Goal: Book appointment/travel/reservation

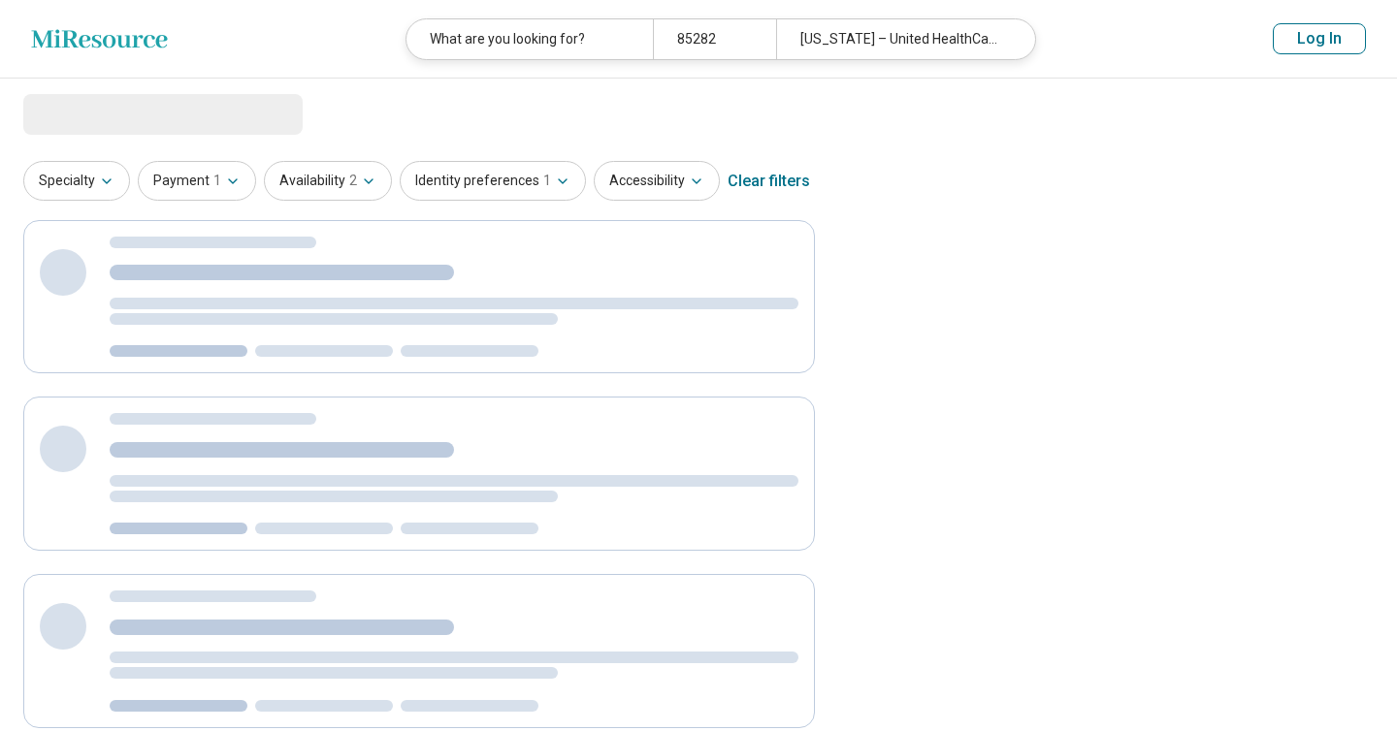
select select "********"
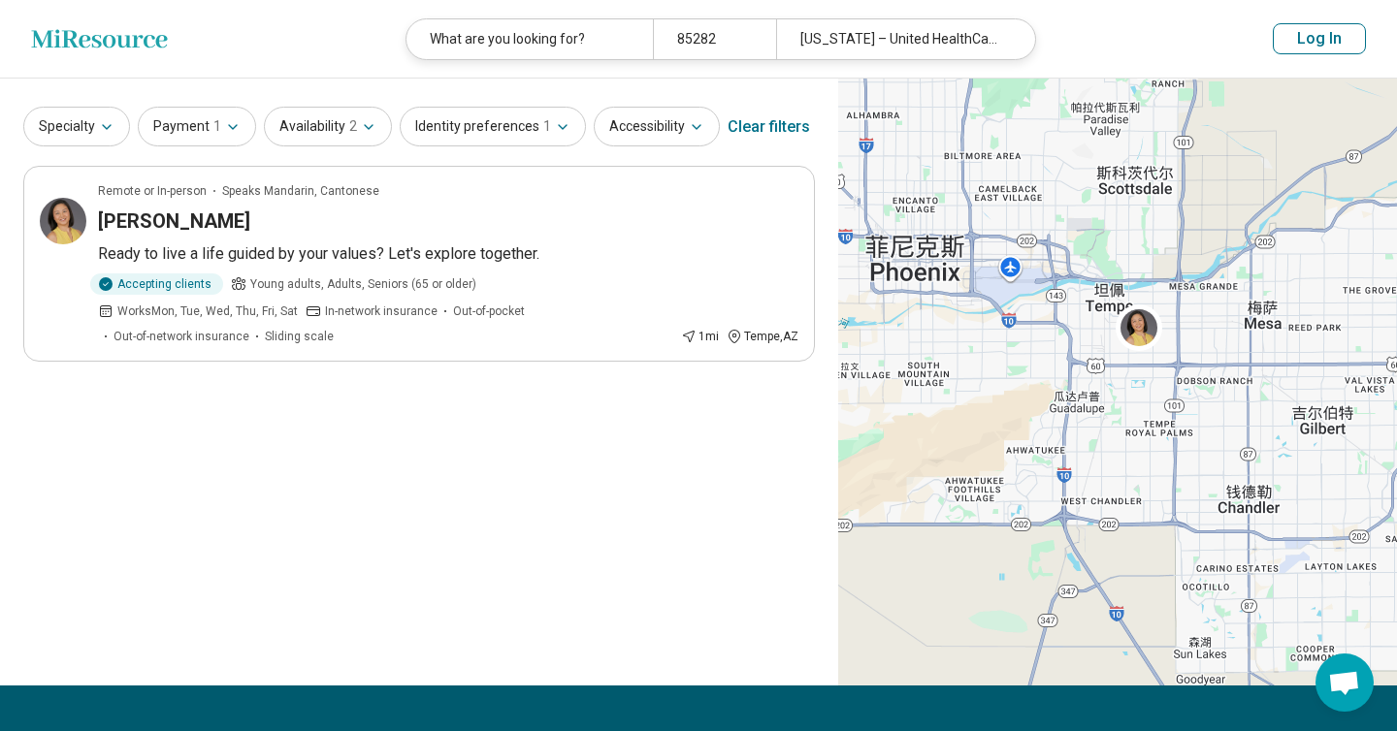
scroll to position [48, 0]
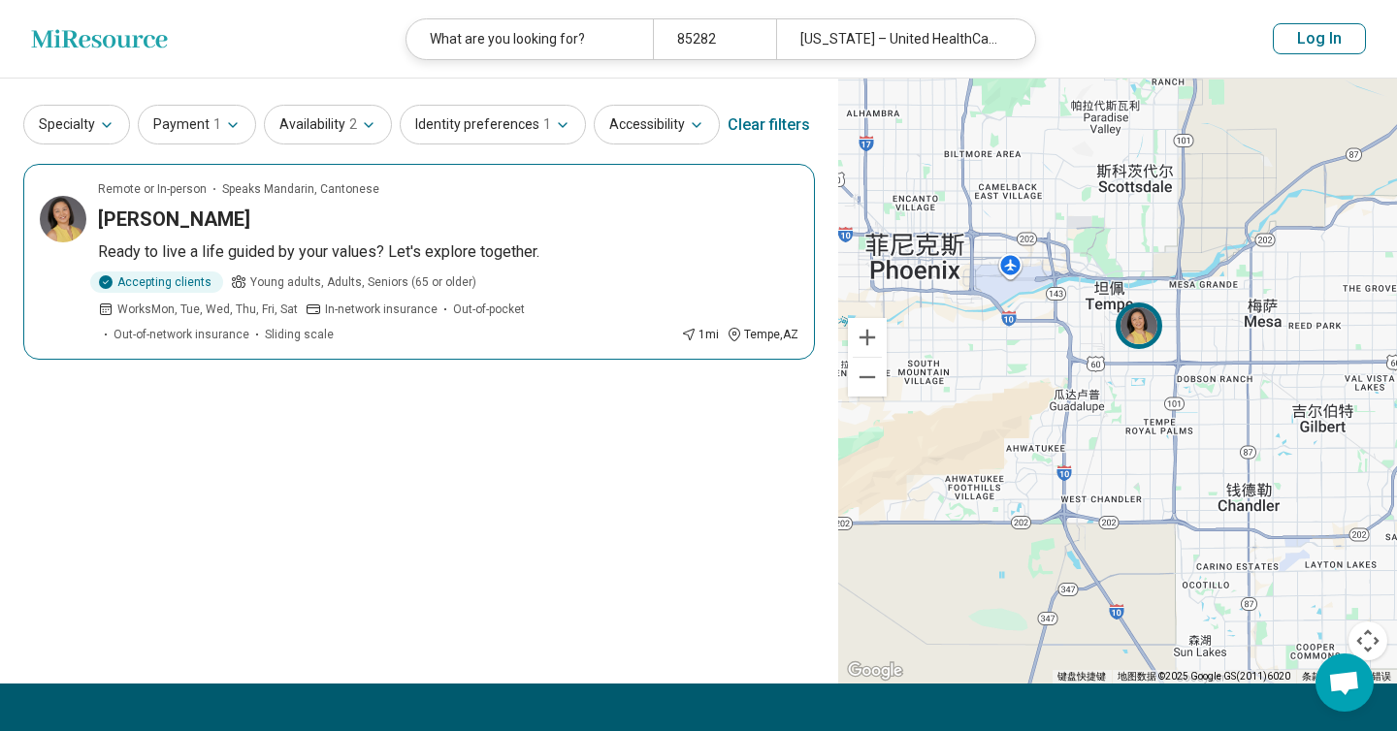
click at [501, 221] on div "[PERSON_NAME]" at bounding box center [448, 219] width 700 height 27
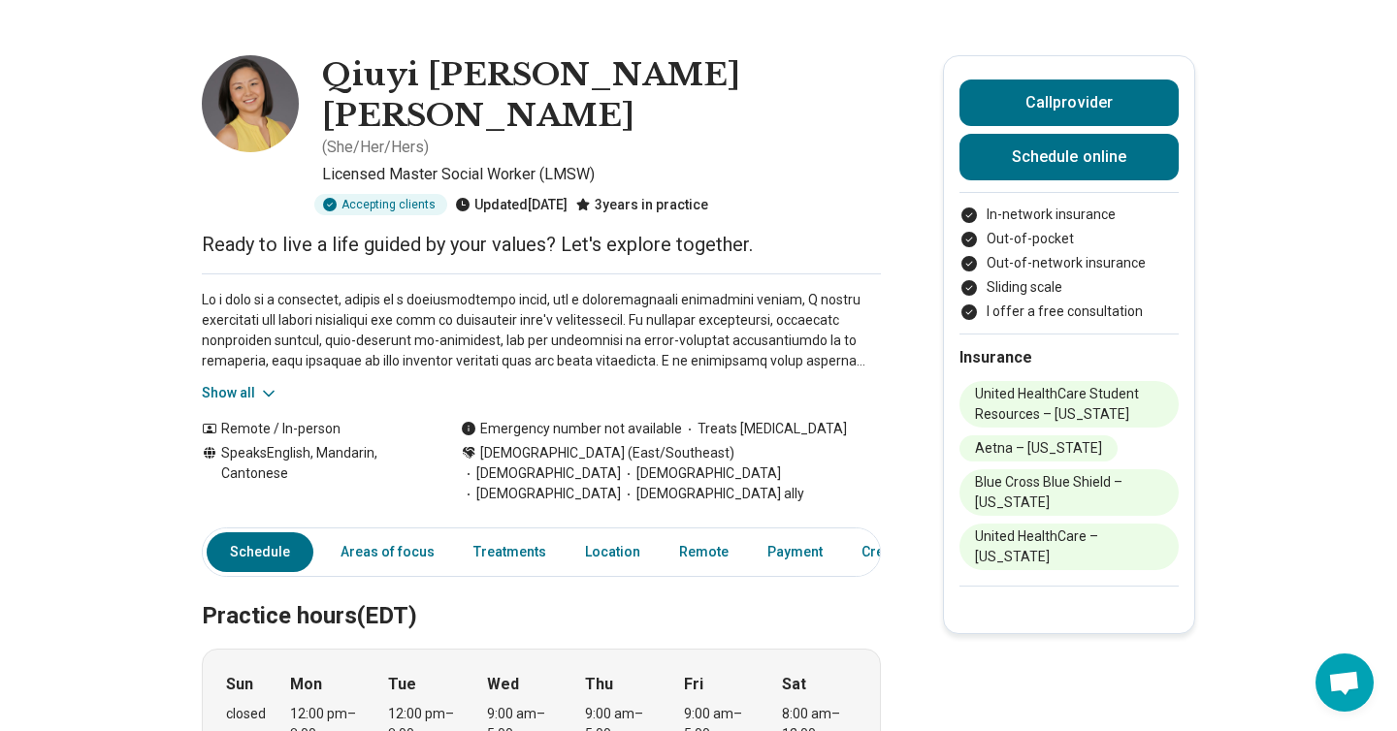
scroll to position [56, 0]
click at [261, 385] on icon at bounding box center [268, 394] width 19 height 19
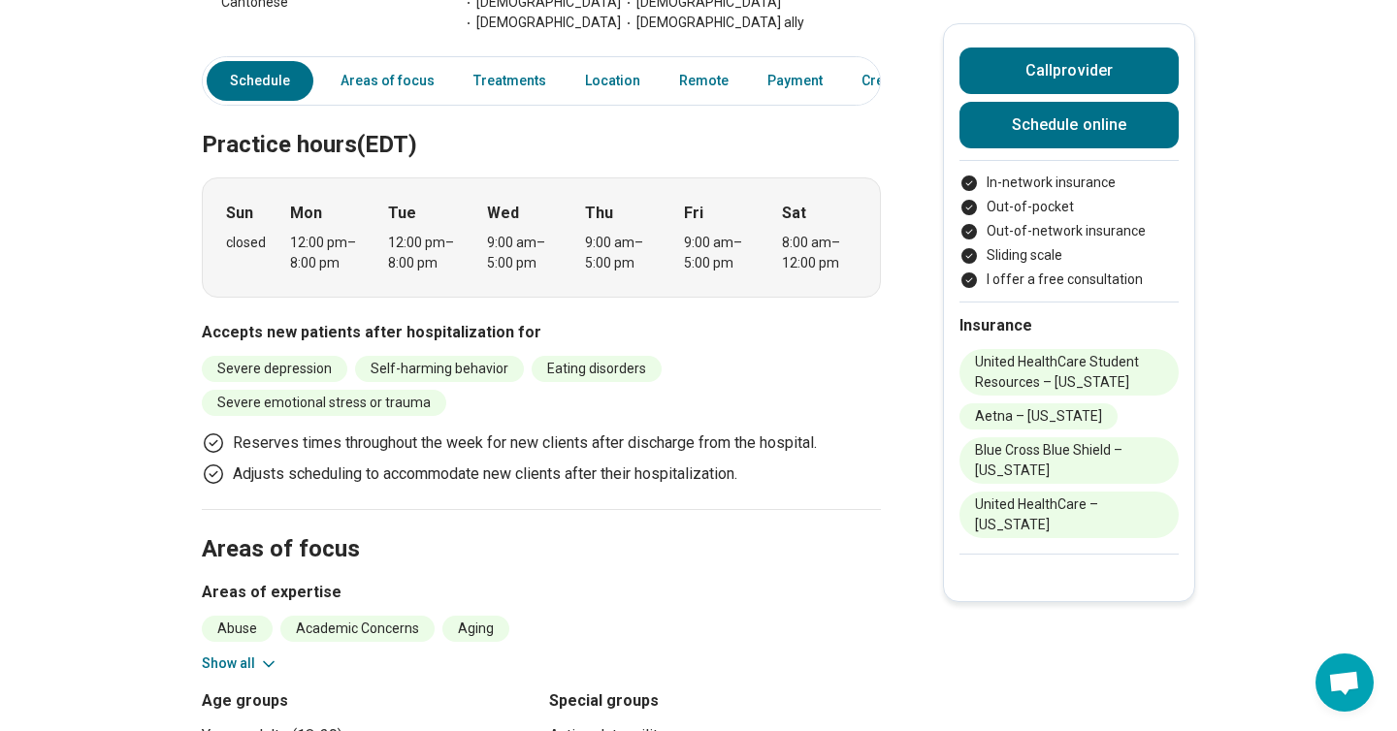
scroll to position [908, 0]
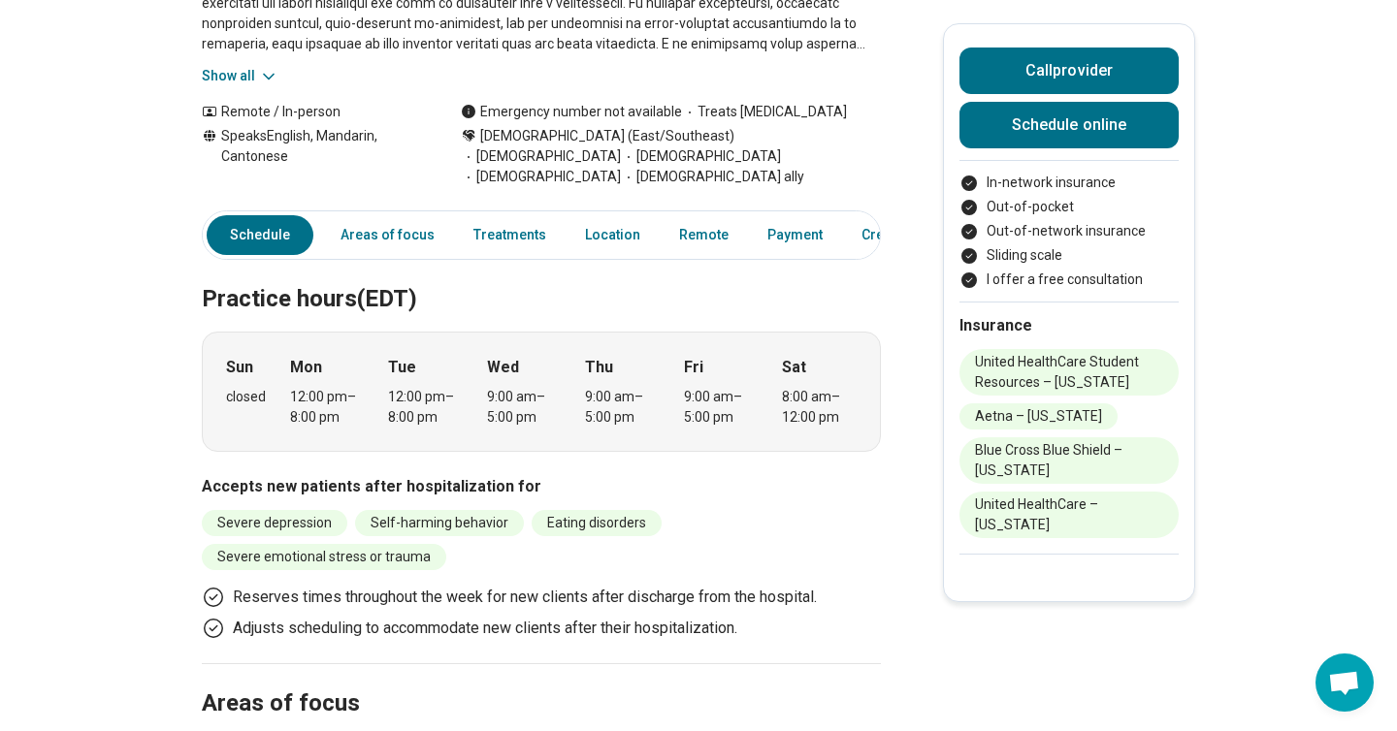
scroll to position [257, 0]
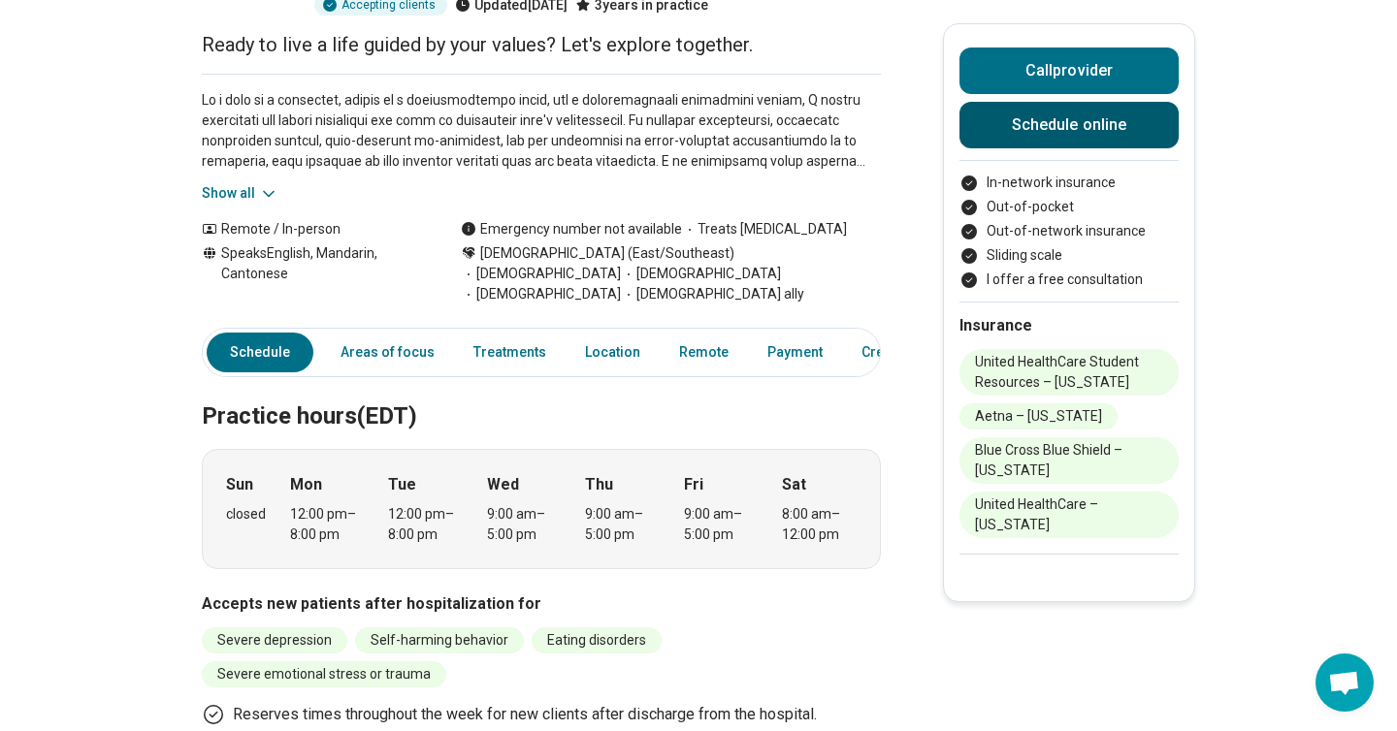
click at [1034, 126] on link "Schedule online" at bounding box center [1068, 125] width 219 height 47
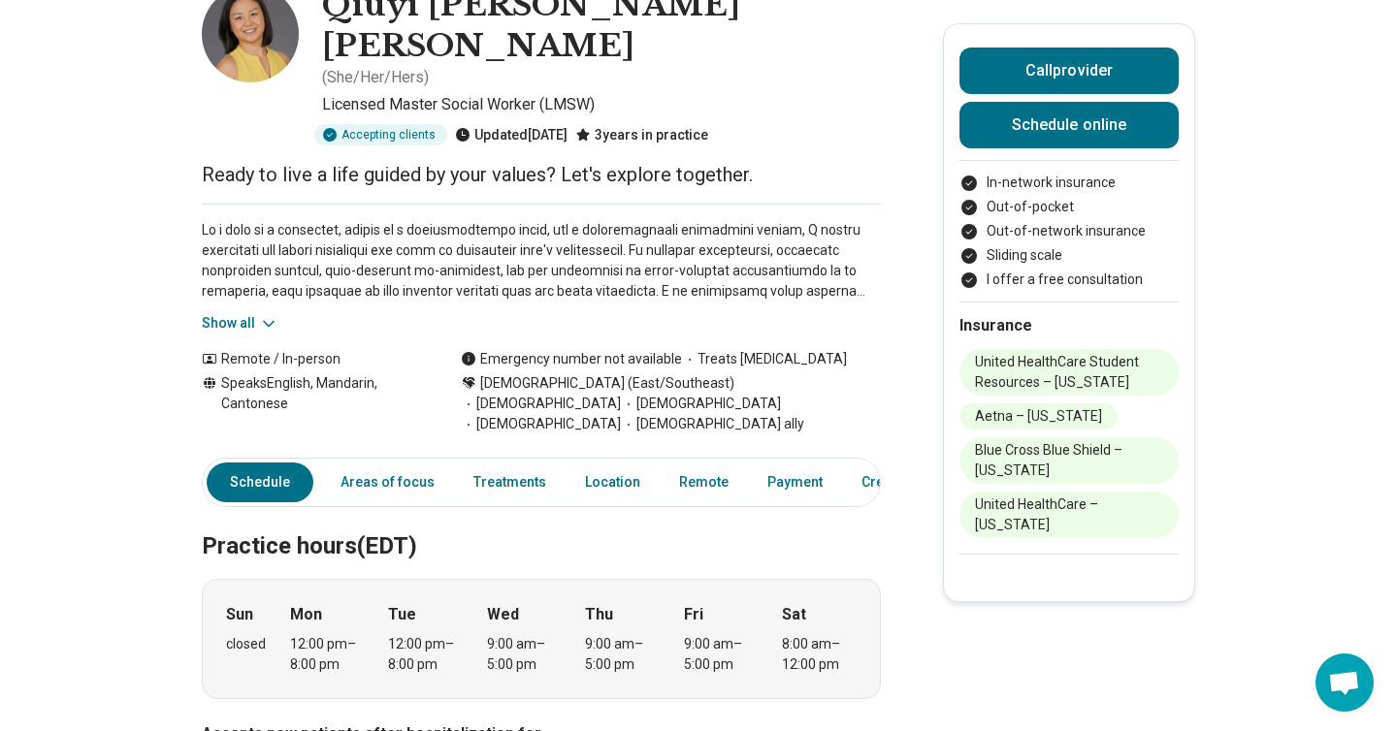
scroll to position [93, 0]
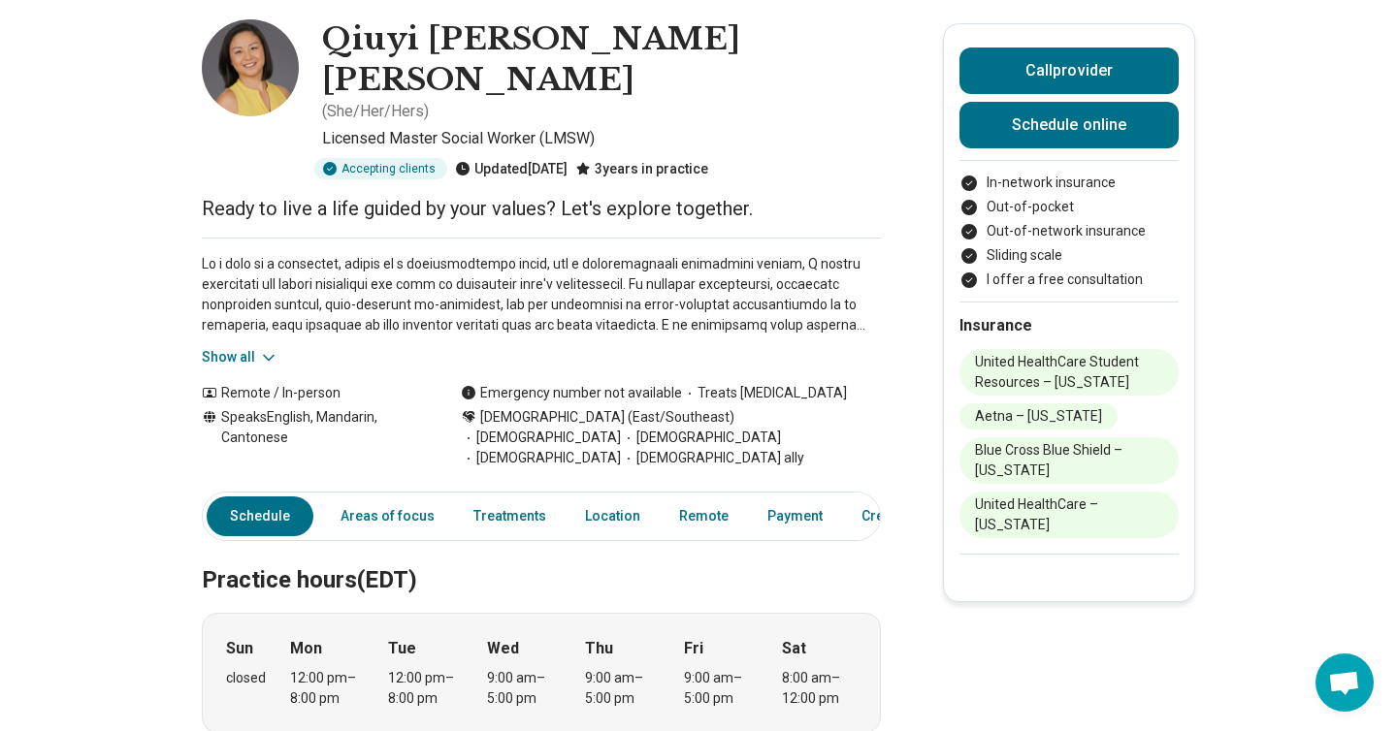
click at [254, 347] on button "Show all" at bounding box center [240, 357] width 77 height 20
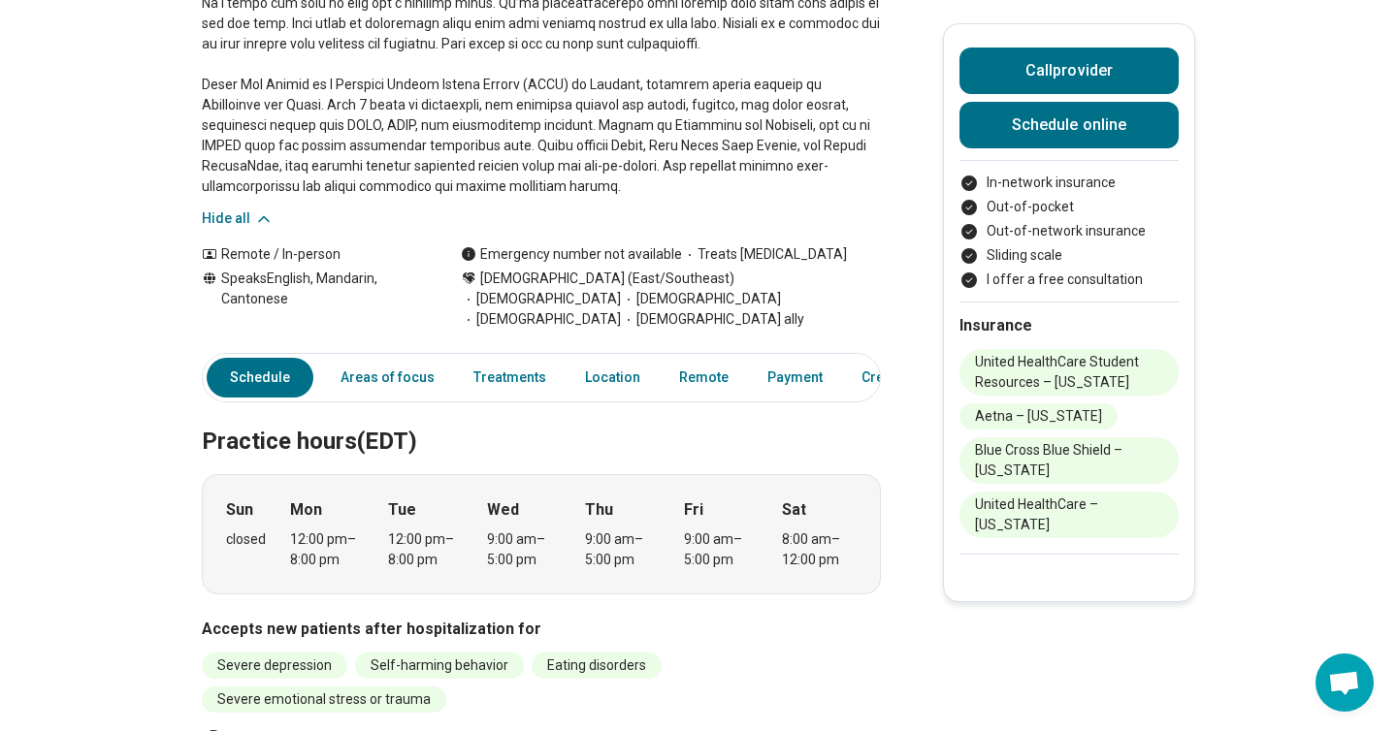
scroll to position [540, 0]
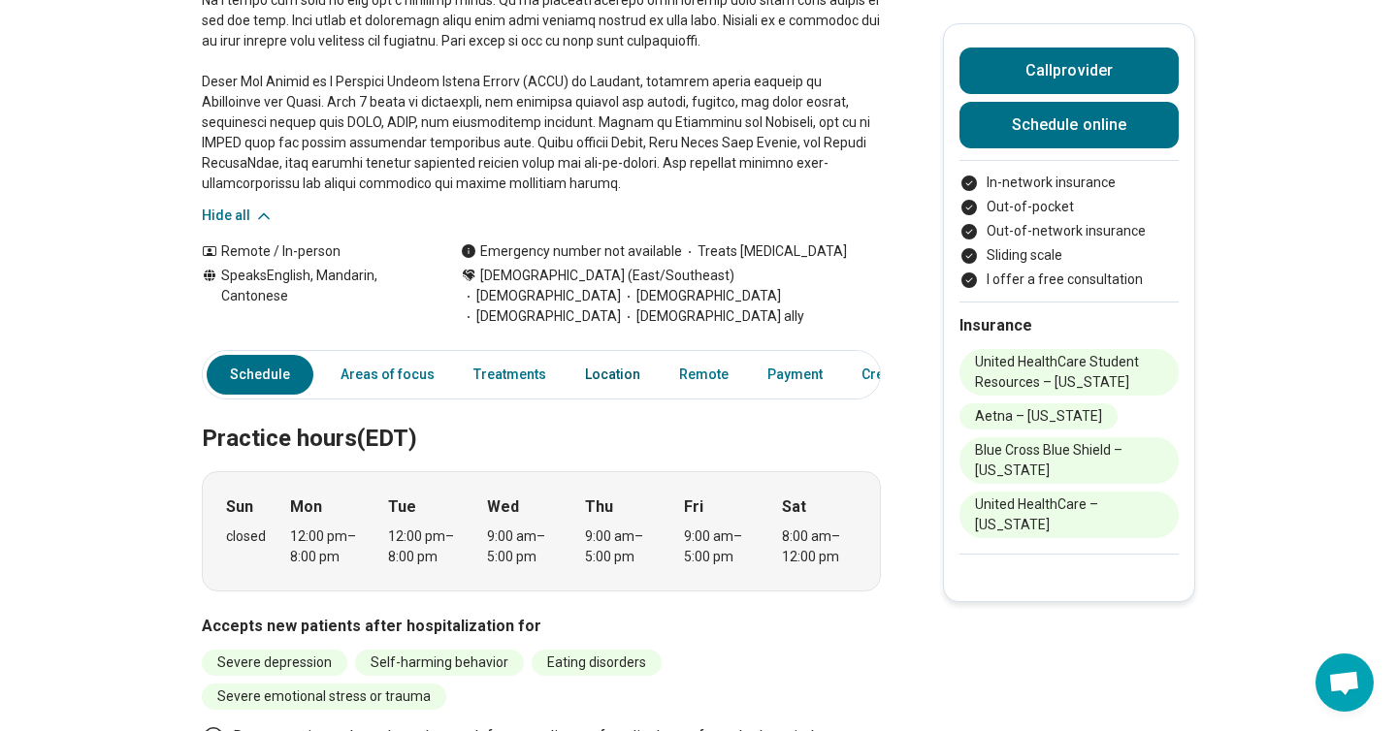
click at [597, 355] on link "Location" at bounding box center [612, 375] width 79 height 40
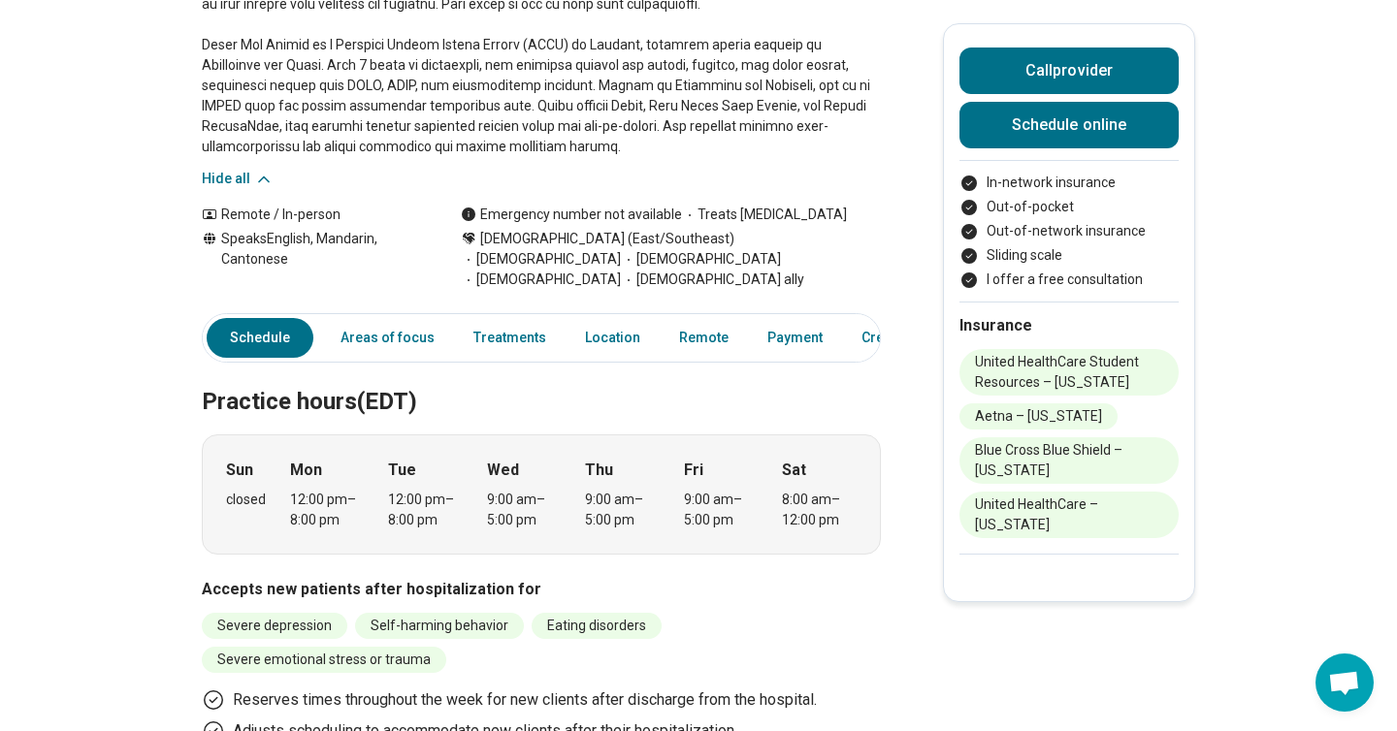
scroll to position [573, 0]
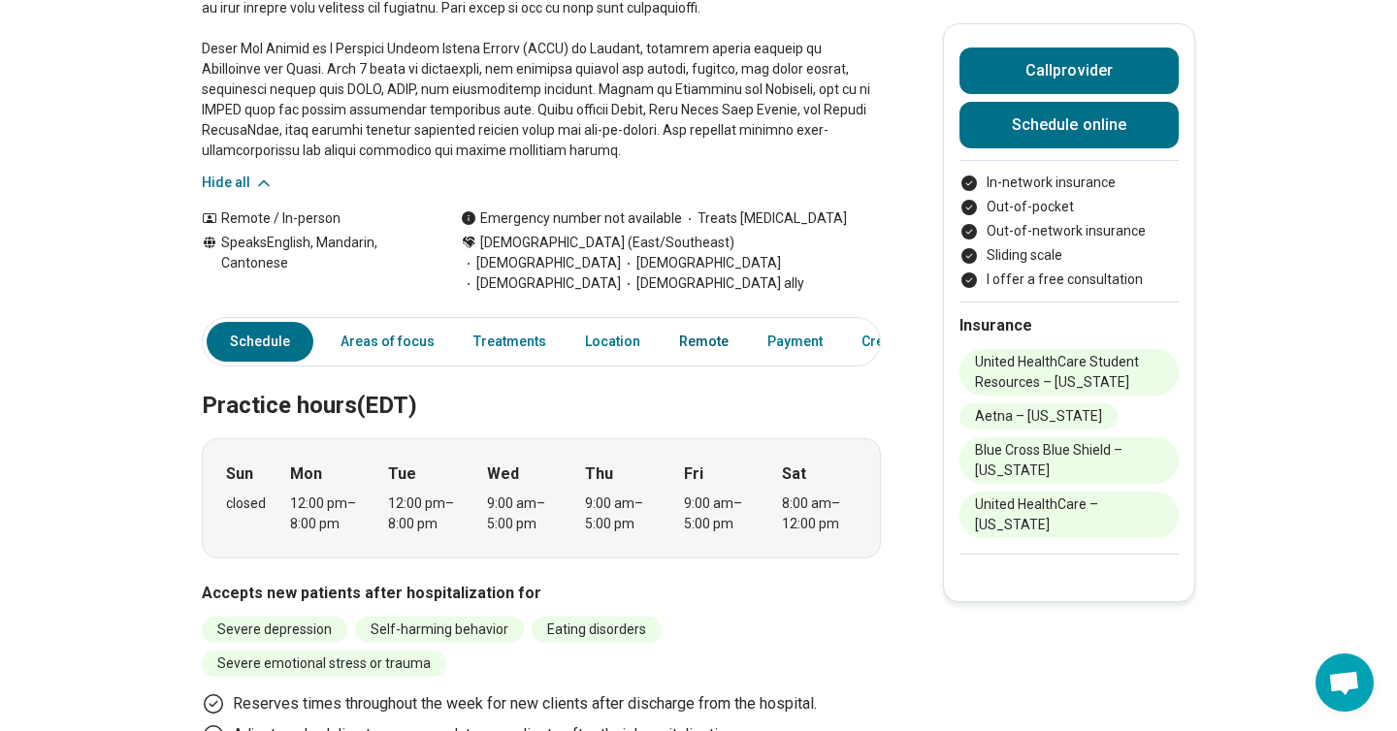
click at [682, 322] on link "Remote" at bounding box center [703, 342] width 73 height 40
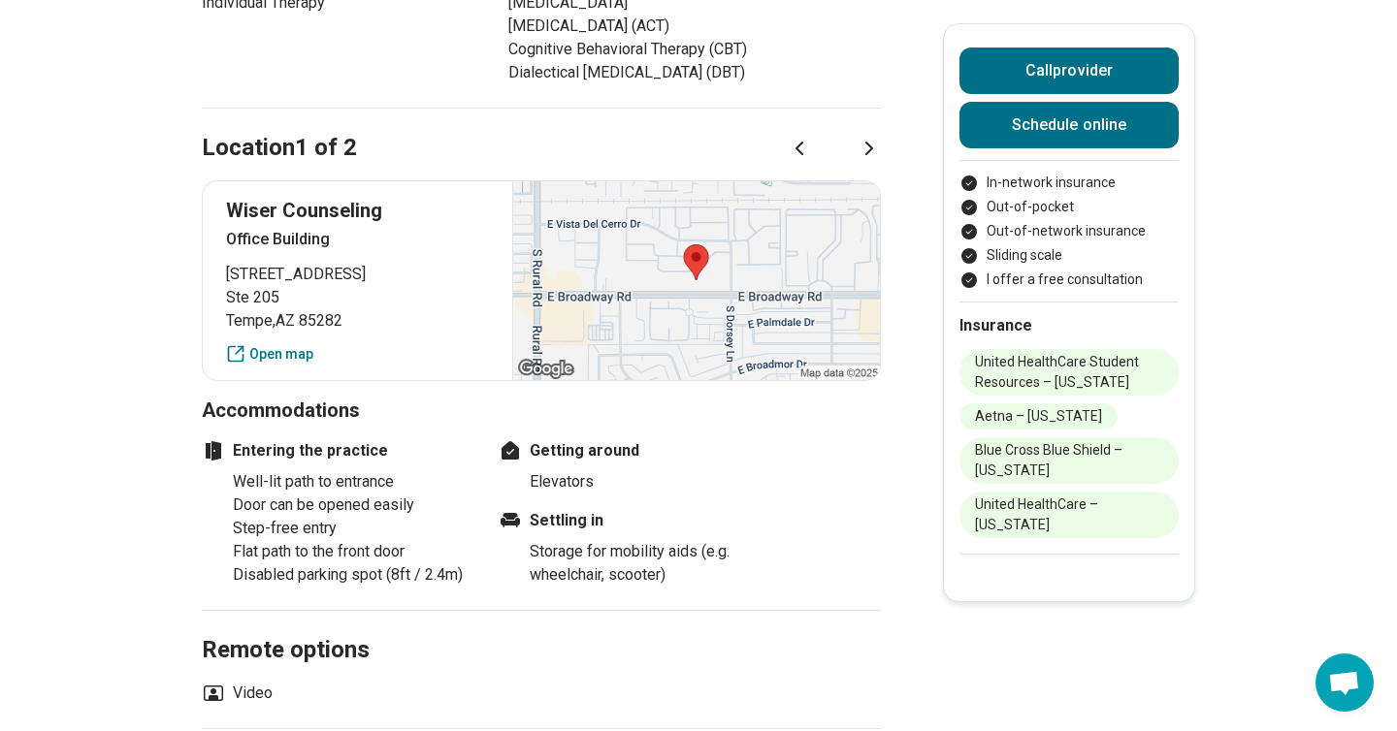
scroll to position [1788, 0]
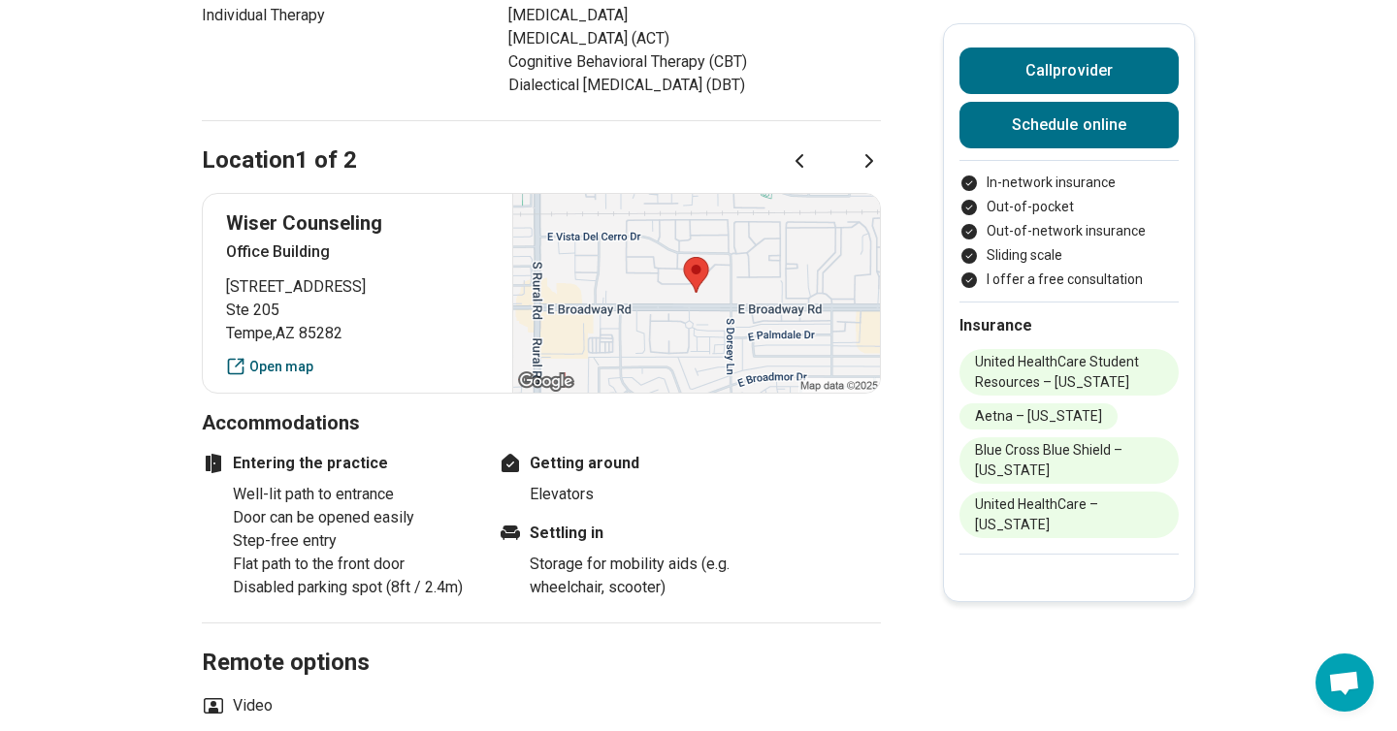
click at [300, 357] on link "Open map" at bounding box center [357, 367] width 263 height 20
